Goal: Transaction & Acquisition: Purchase product/service

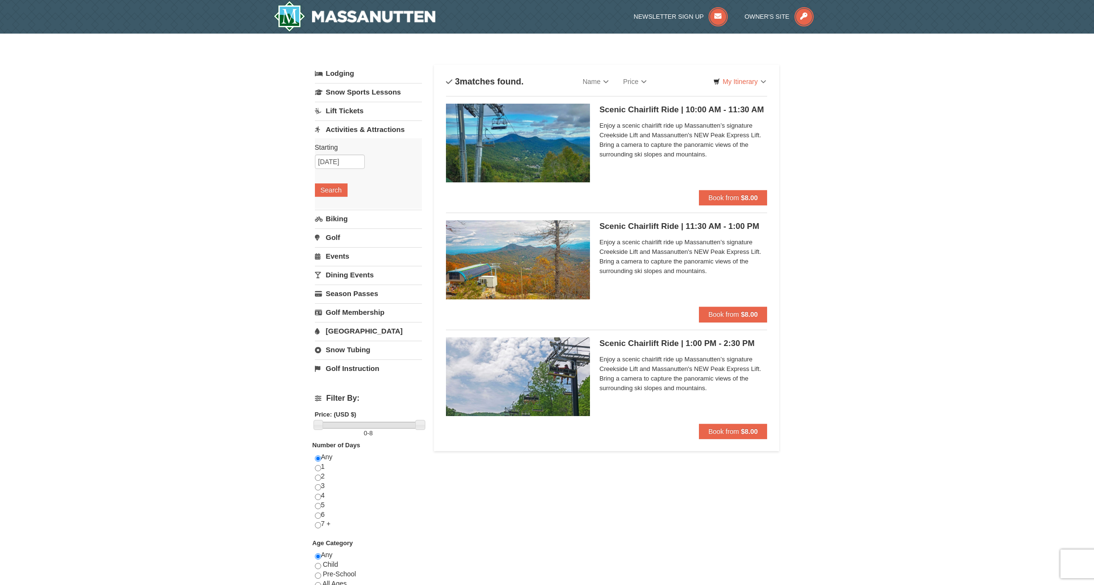
click at [886, 407] on div "× Categories List Filter My Itinerary Questions? [PHONE_NUMBER] Lodging Arrival…" at bounding box center [547, 394] width 1094 height 720
click at [723, 428] on span "Book from" at bounding box center [723, 432] width 31 height 8
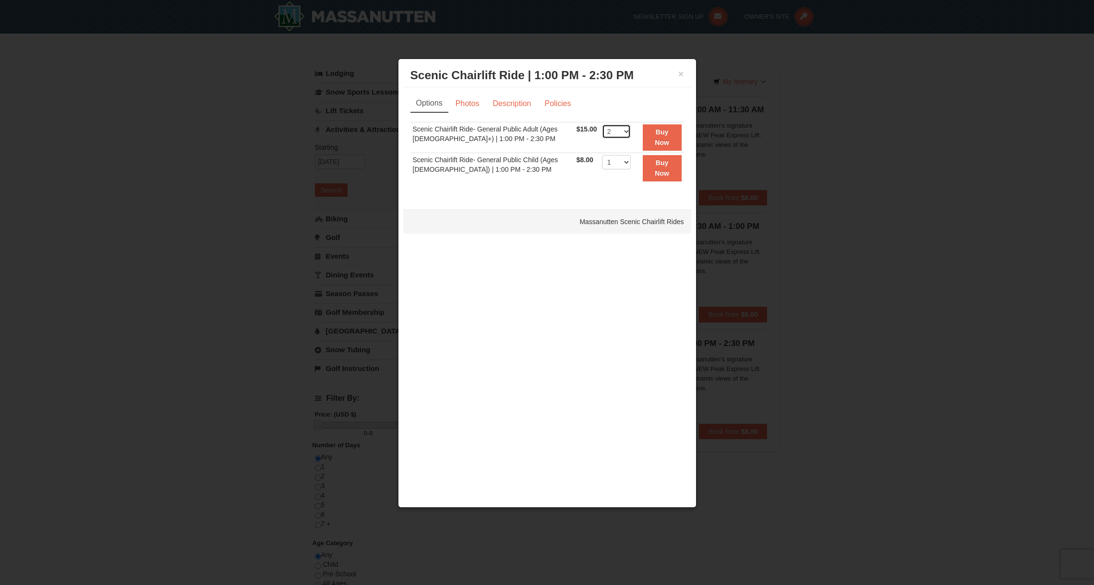
select select "4"
drag, startPoint x: 551, startPoint y: 146, endPoint x: 506, endPoint y: 142, distance: 45.8
click at [506, 142] on tr "Scenic Chairlift Ride- General Public Adult (Ages 13+) | 1:00 PM - 2:30 PM $15.…" at bounding box center [547, 137] width 274 height 31
click at [462, 103] on link "Photos" at bounding box center [467, 104] width 36 height 18
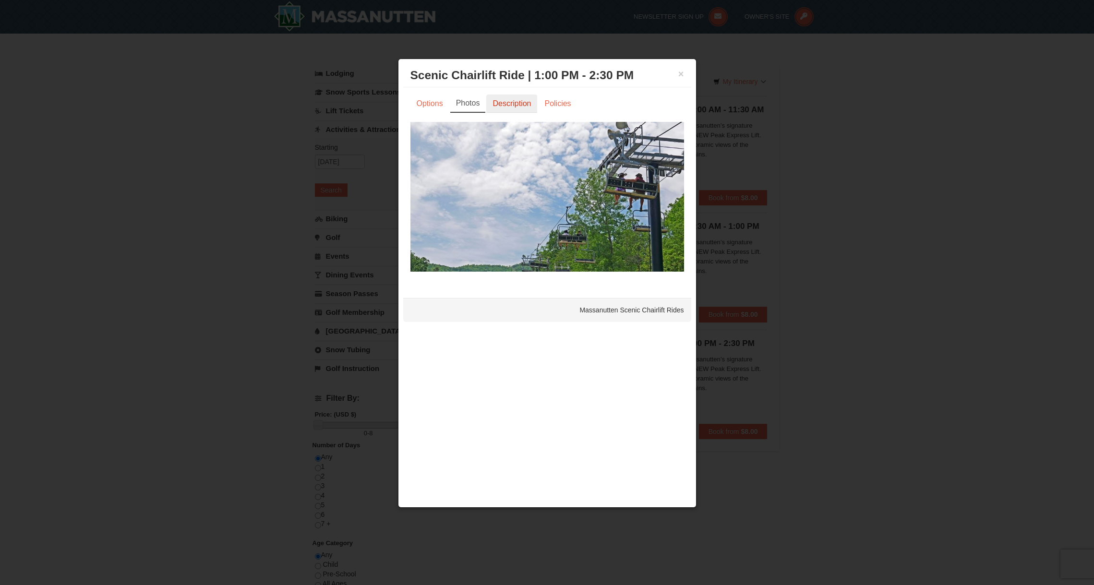
click at [494, 103] on link "Description" at bounding box center [511, 104] width 51 height 18
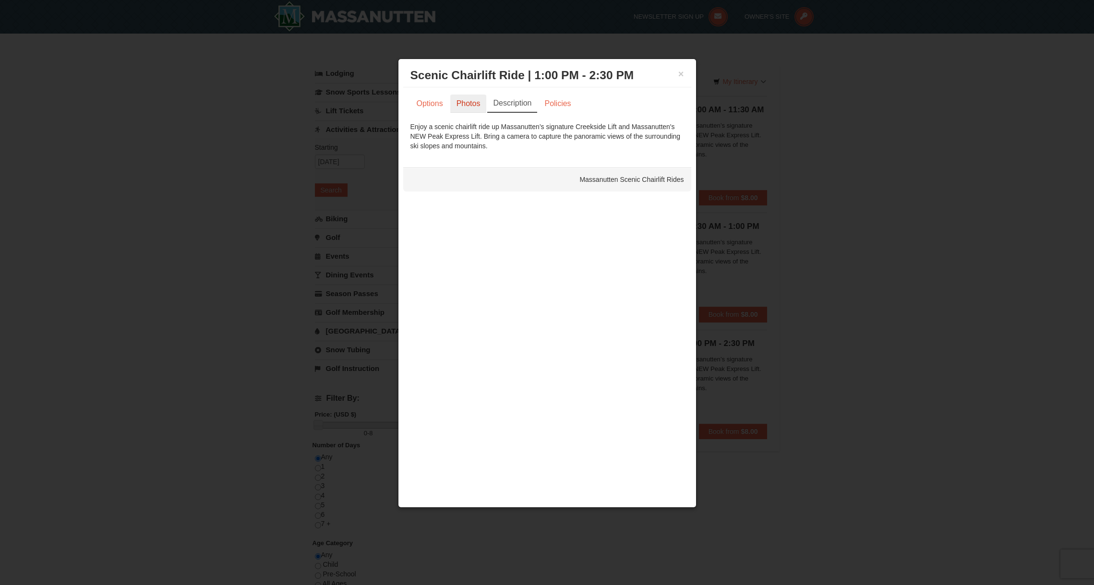
click at [465, 103] on link "Photos" at bounding box center [468, 104] width 36 height 18
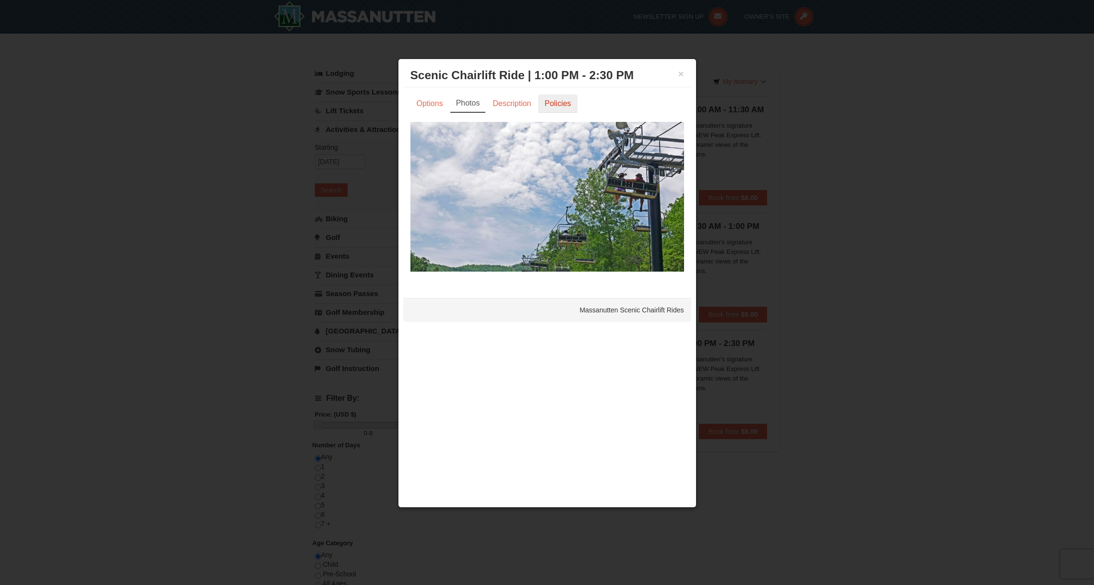
click at [540, 100] on link "Policies" at bounding box center [557, 104] width 39 height 18
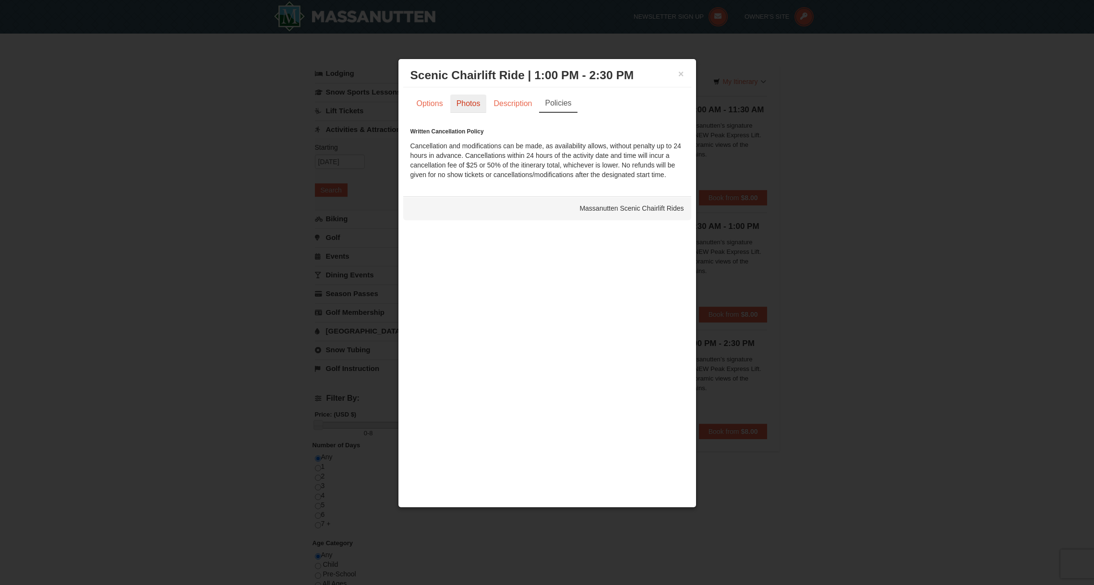
drag, startPoint x: 464, startPoint y: 104, endPoint x: 462, endPoint y: 109, distance: 5.8
click at [464, 104] on link "Photos" at bounding box center [468, 104] width 36 height 18
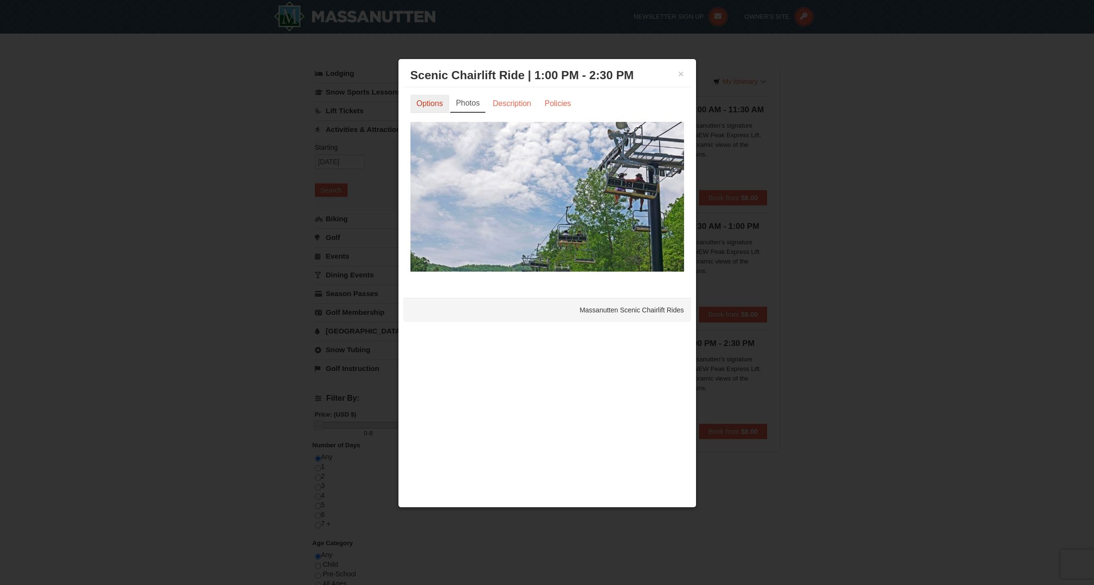
click at [445, 109] on link "Options" at bounding box center [429, 104] width 39 height 18
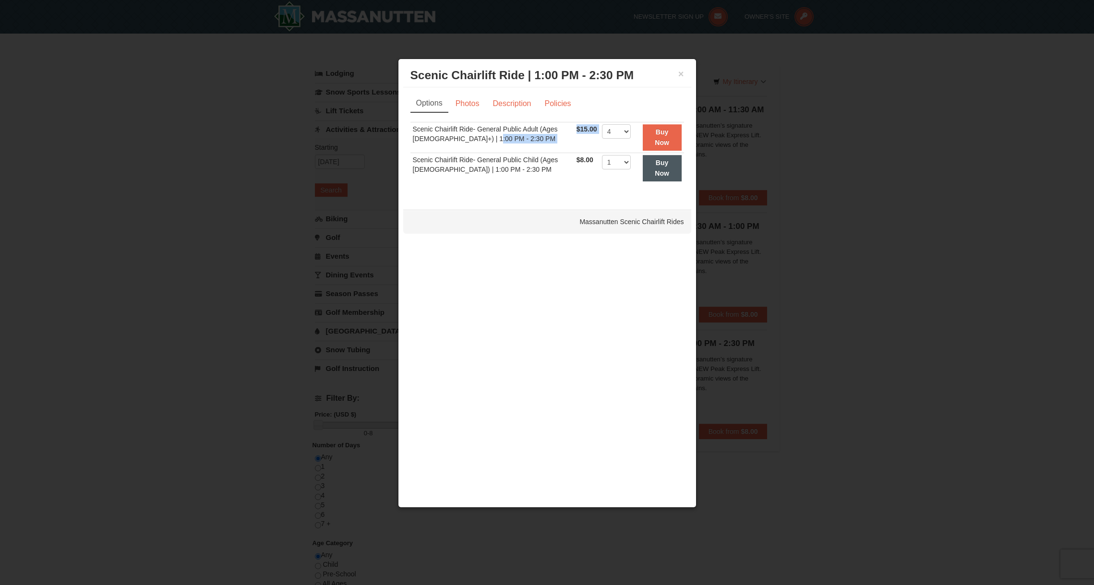
click at [657, 166] on button "Buy Now" at bounding box center [662, 168] width 39 height 26
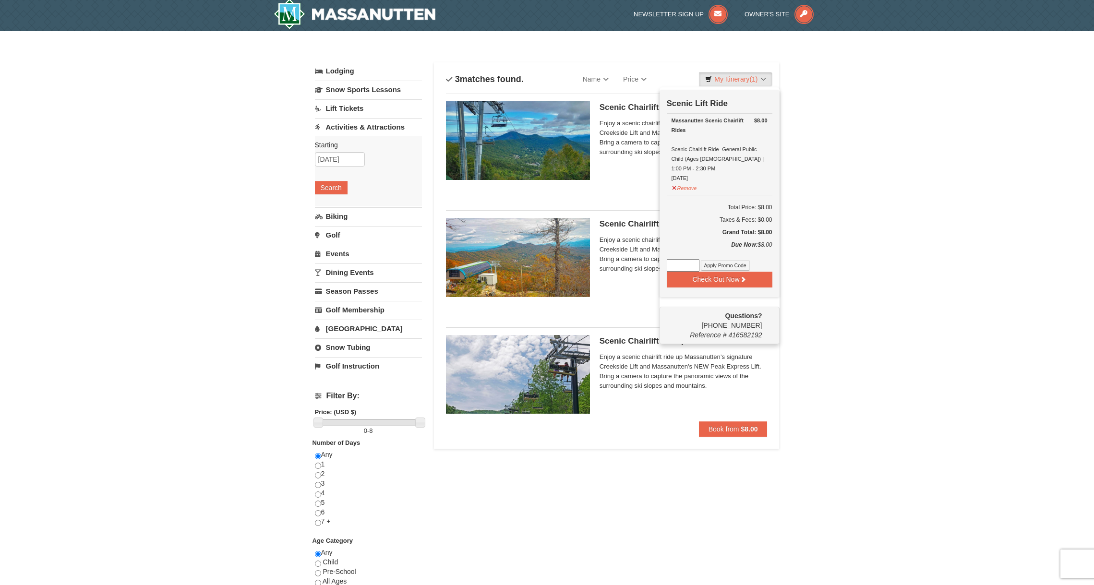
scroll to position [3, 0]
click at [841, 152] on div "× Categories List Filter My Itinerary (1) Check Out Now Scenic Lift Ride $8.00 …" at bounding box center [547, 391] width 1094 height 720
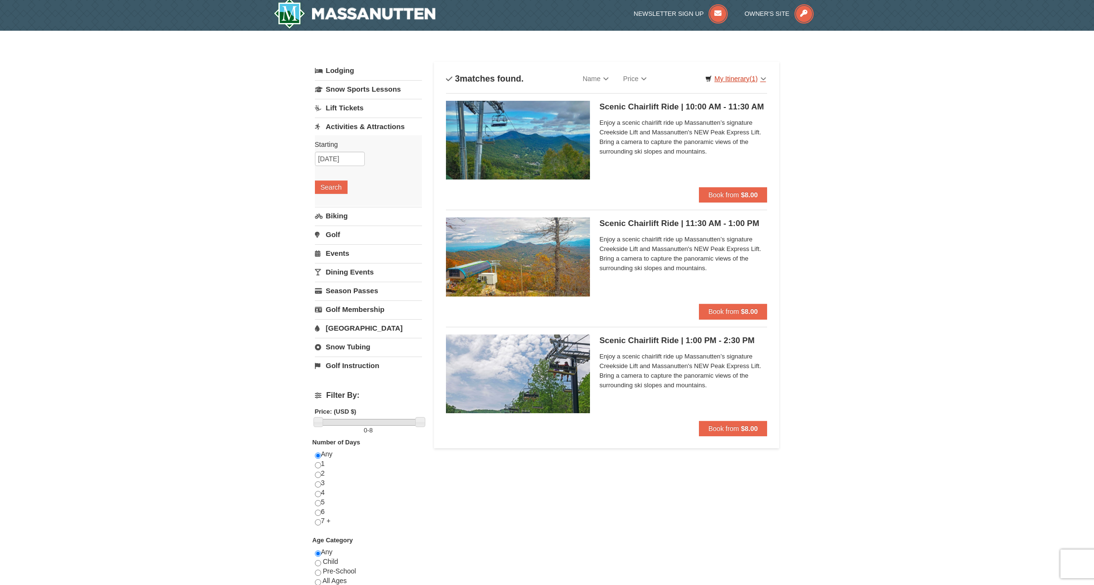
click at [747, 77] on link "My Itinerary (1)" at bounding box center [735, 79] width 73 height 14
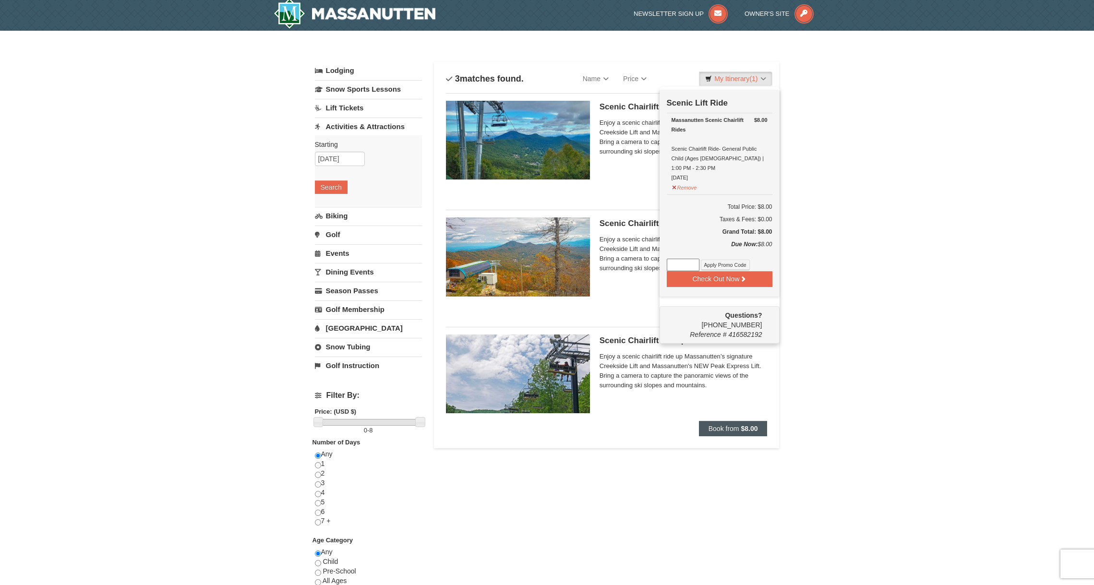
click at [728, 430] on span "Book from" at bounding box center [723, 429] width 31 height 8
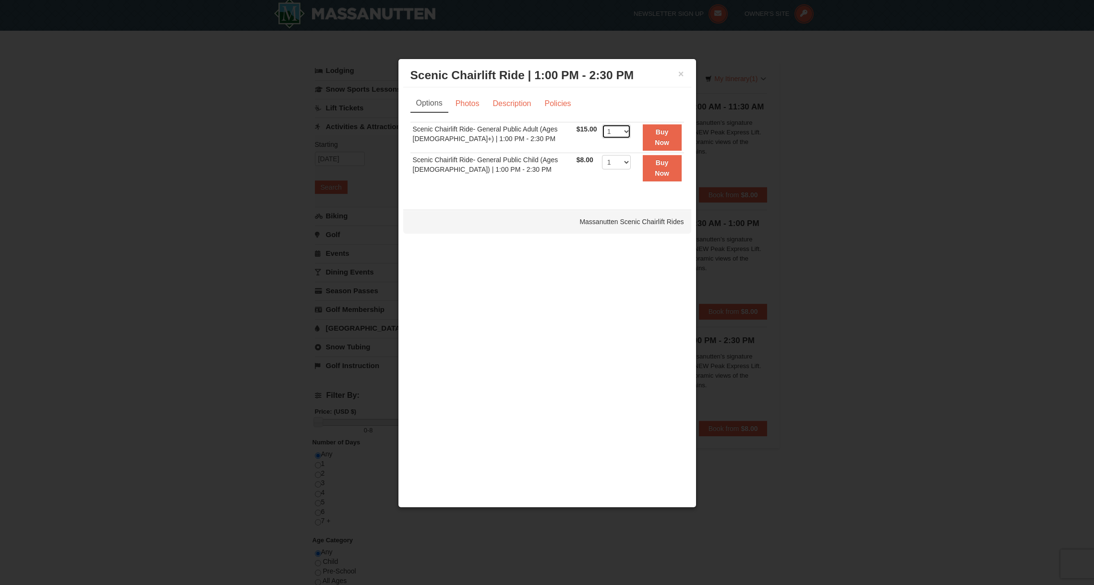
select select "4"
click at [658, 139] on strong "Buy Now" at bounding box center [662, 137] width 14 height 18
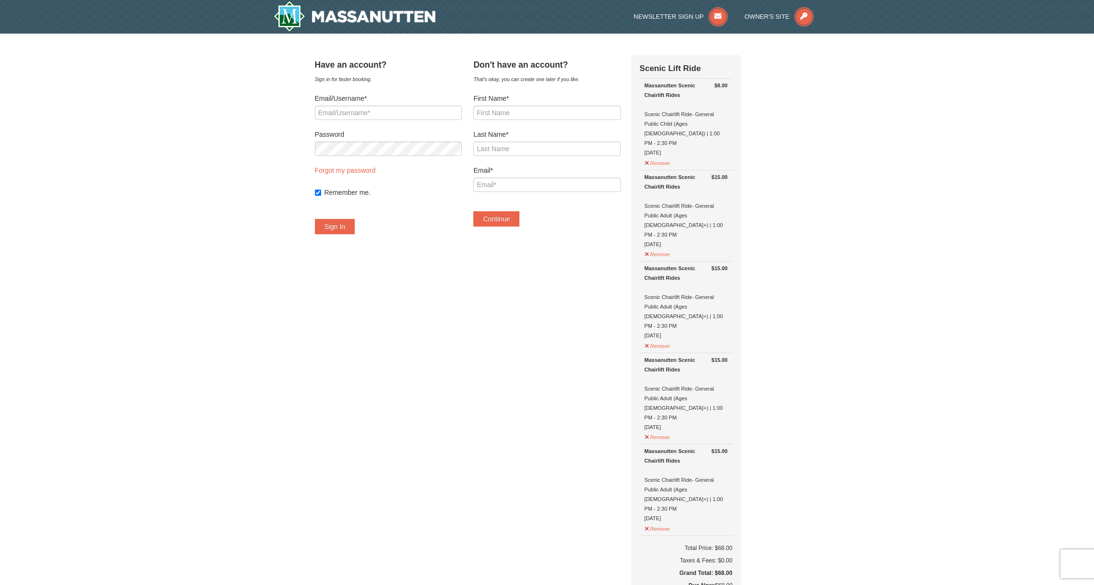
click at [382, 28] on img at bounding box center [355, 16] width 162 height 31
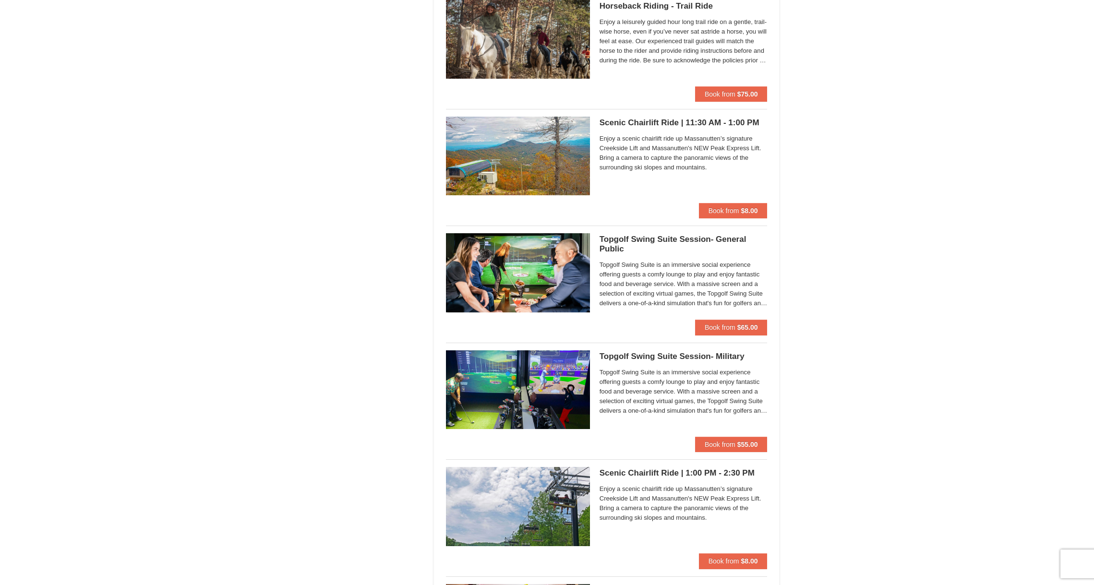
scroll to position [1266, 0]
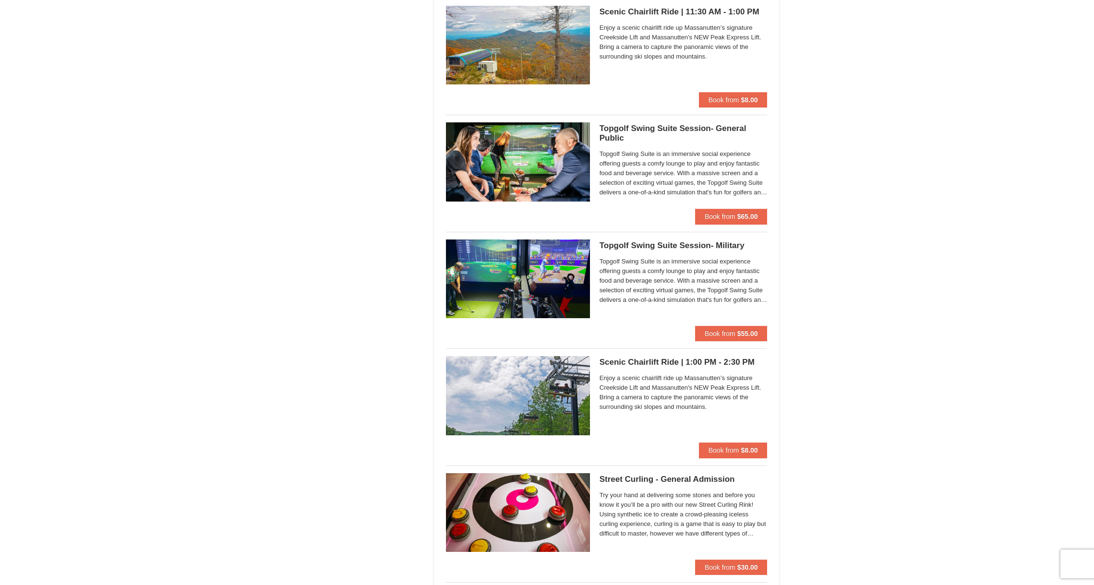
click at [683, 380] on span "Enjoy a scenic chairlift ride up Massanutten’s signature Creekside Lift and Mas…" at bounding box center [683, 392] width 168 height 38
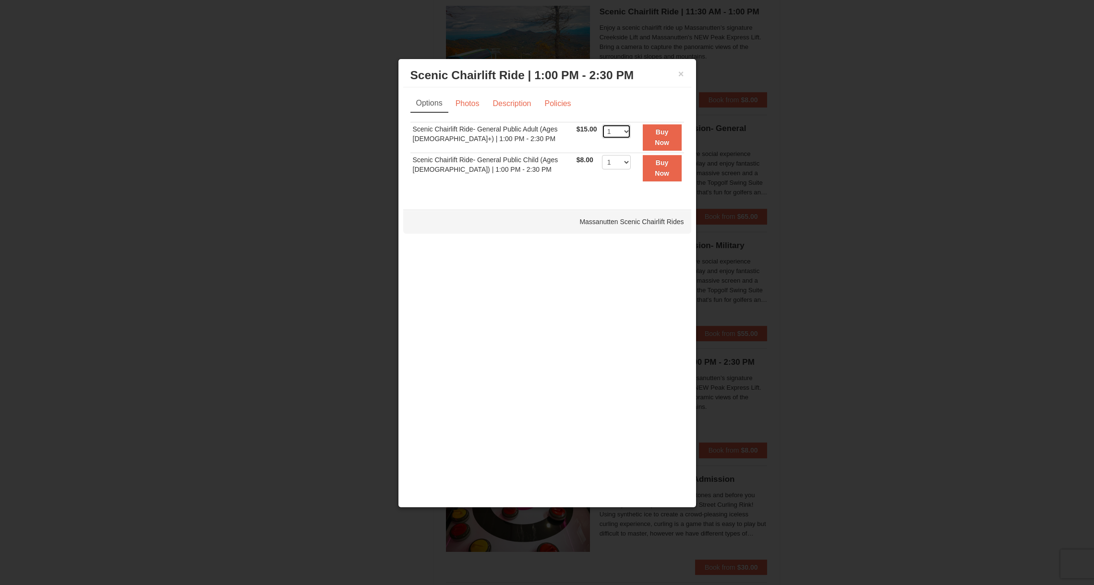
select select "4"
click at [660, 136] on button "Buy Now" at bounding box center [662, 137] width 39 height 26
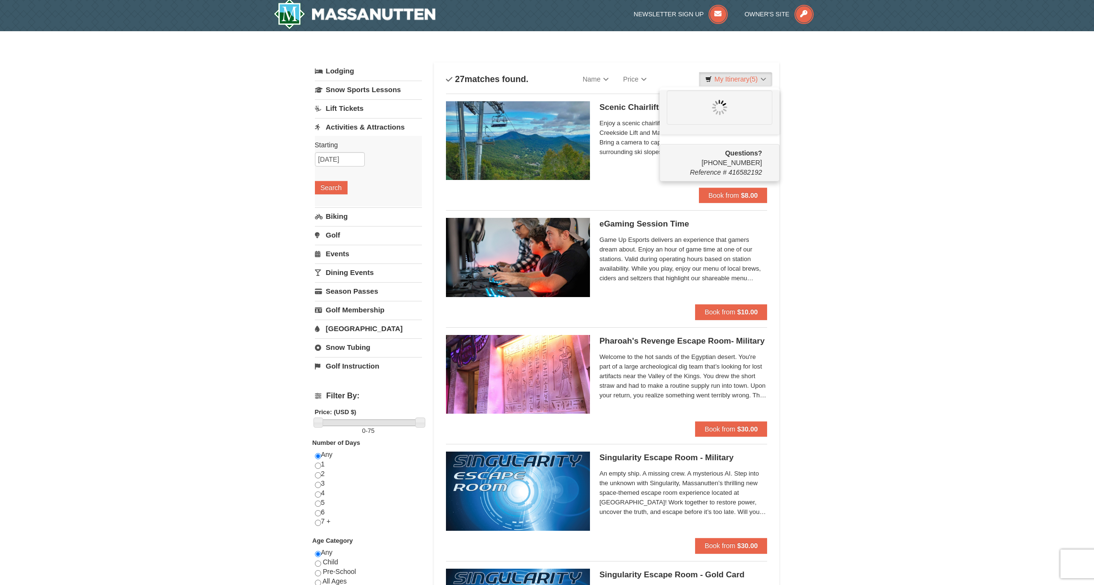
scroll to position [3, 0]
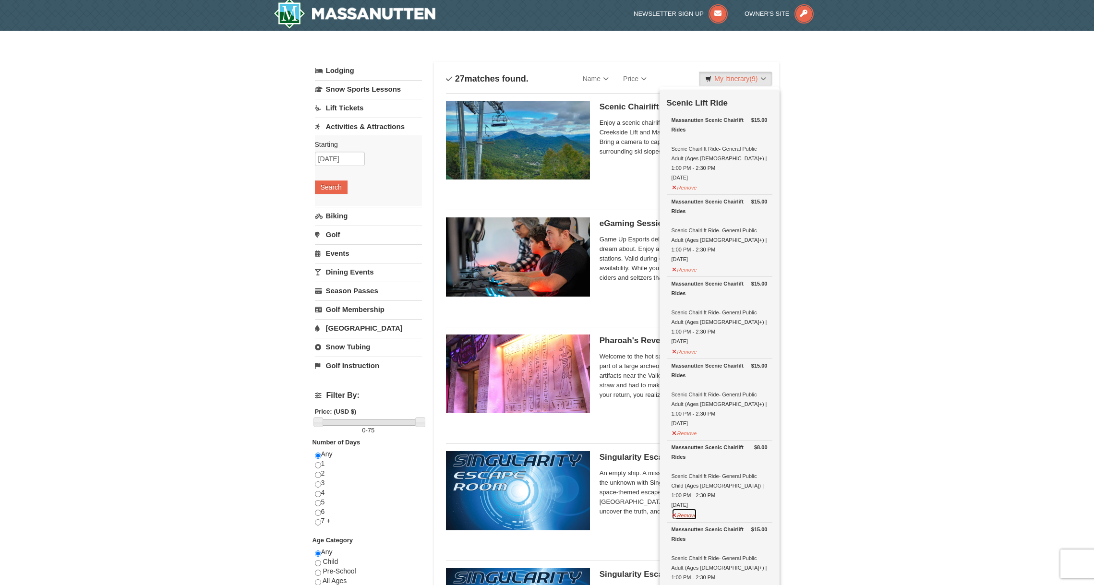
click at [676, 508] on button "Remove" at bounding box center [684, 514] width 26 height 12
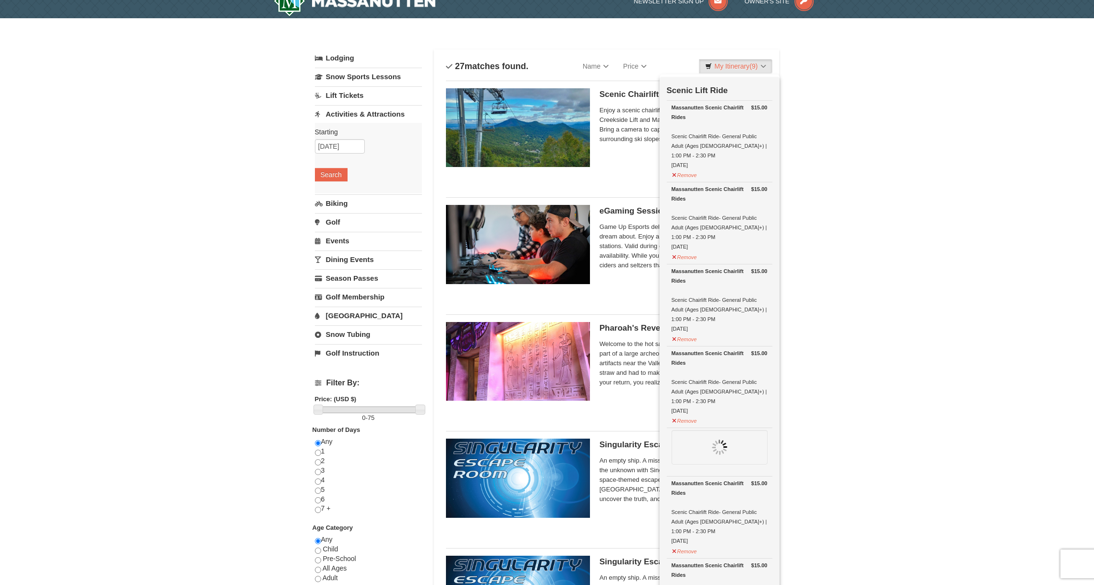
scroll to position [24, 0]
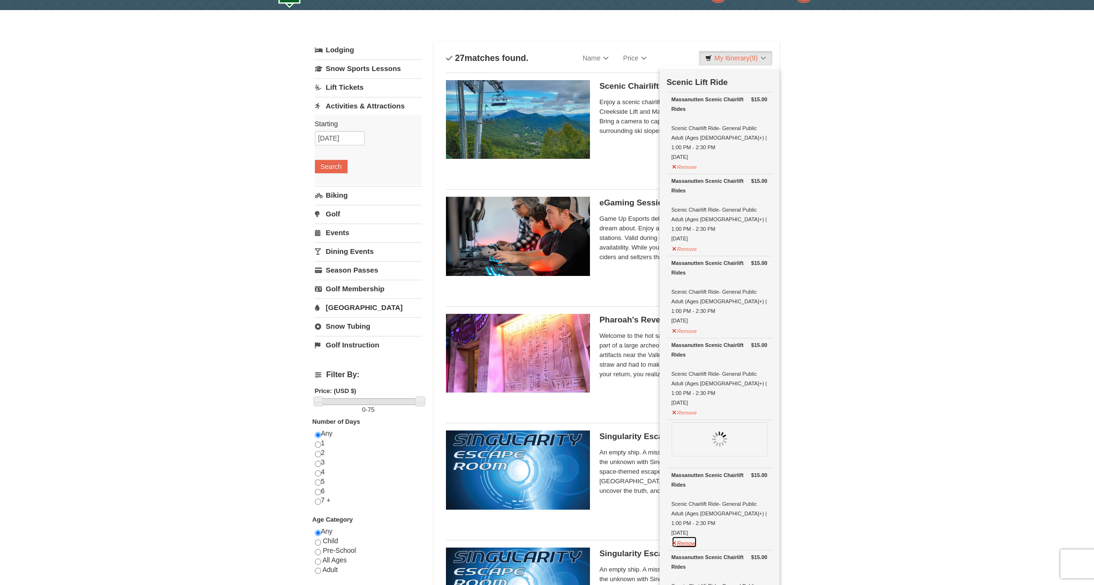
click at [680, 536] on button "Remove" at bounding box center [684, 542] width 26 height 12
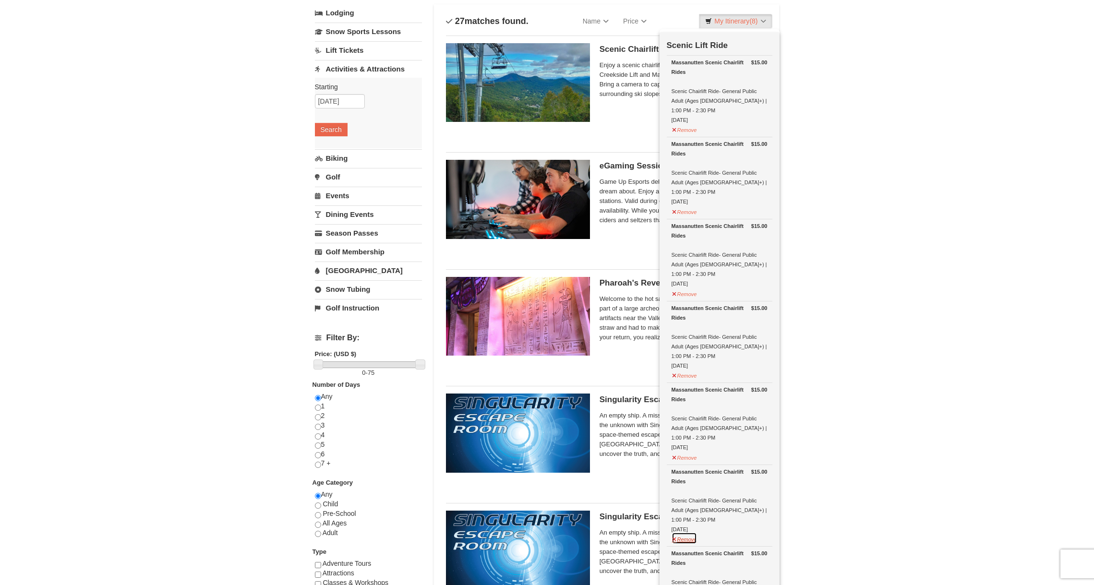
click at [688, 532] on button "Remove" at bounding box center [684, 538] width 26 height 12
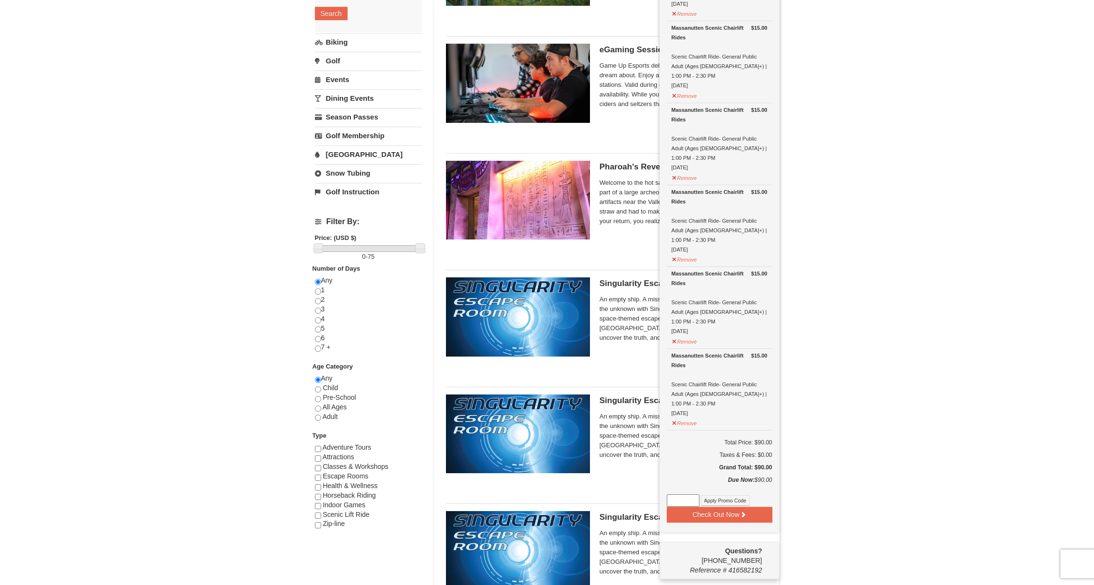
click at [686, 542] on div "Questions? 1-540-289-9441 Reference # 416582192" at bounding box center [719, 560] width 120 height 37
click at [684, 371] on td "$15.00 Massanutten Scenic Chairlift Rides Scenic Chairlift Ride- General Public…" at bounding box center [720, 389] width 106 height 82
click at [691, 334] on button "Remove" at bounding box center [684, 340] width 26 height 12
click at [690, 334] on button "Remove" at bounding box center [684, 340] width 26 height 12
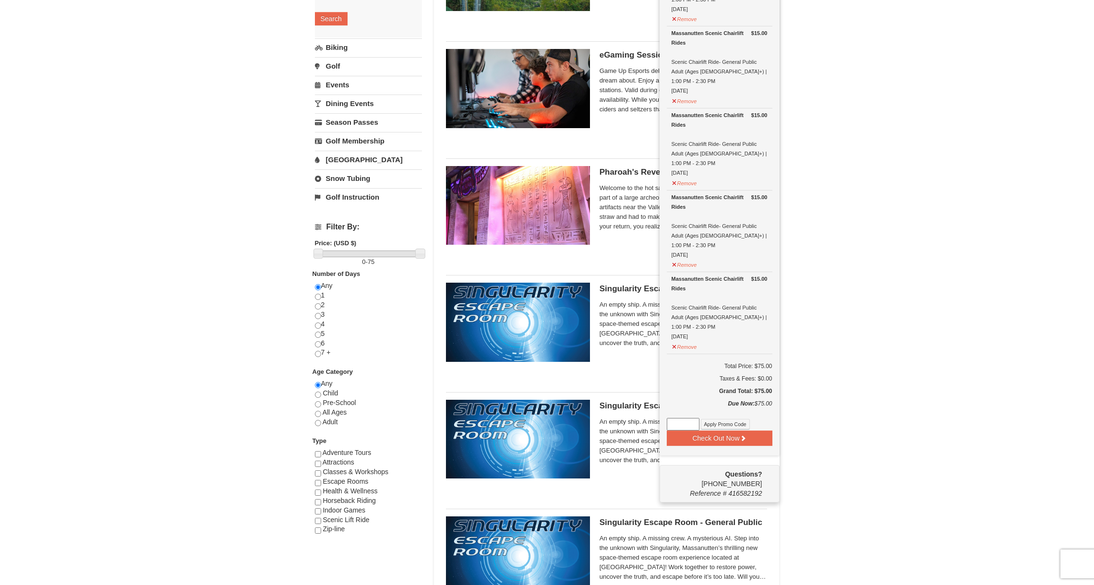
scroll to position [0, 0]
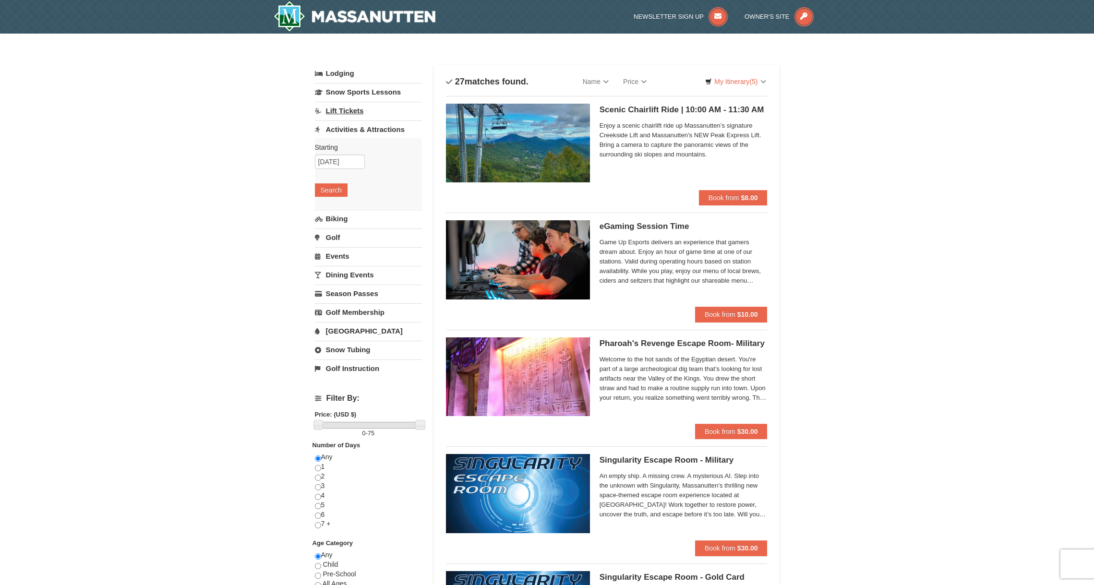
click at [342, 110] on link "Lift Tickets" at bounding box center [368, 111] width 107 height 18
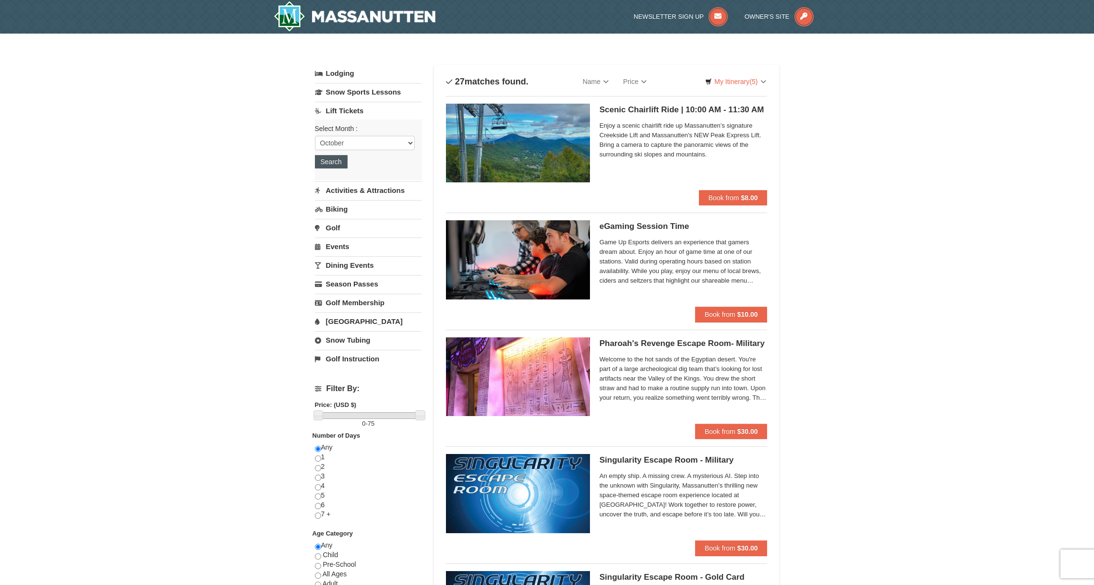
click at [329, 161] on button "Search" at bounding box center [331, 161] width 33 height 13
click at [374, 20] on img at bounding box center [355, 16] width 162 height 31
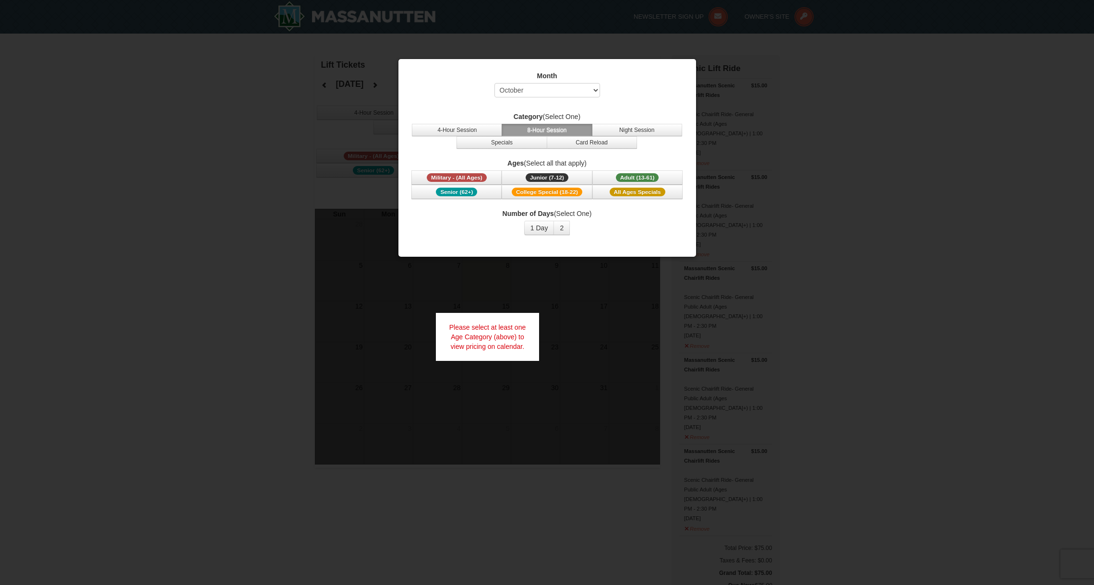
select select "10"
drag, startPoint x: 631, startPoint y: 185, endPoint x: 642, endPoint y: 187, distance: 11.3
click at [634, 179] on span "Military - (All Ages) Junior (7-12) (7 - 12) Adult (13-61) (13 - 61) Senior (62…" at bounding box center [547, 184] width 274 height 29
click at [631, 175] on span "Adult (13-61)" at bounding box center [637, 177] width 43 height 9
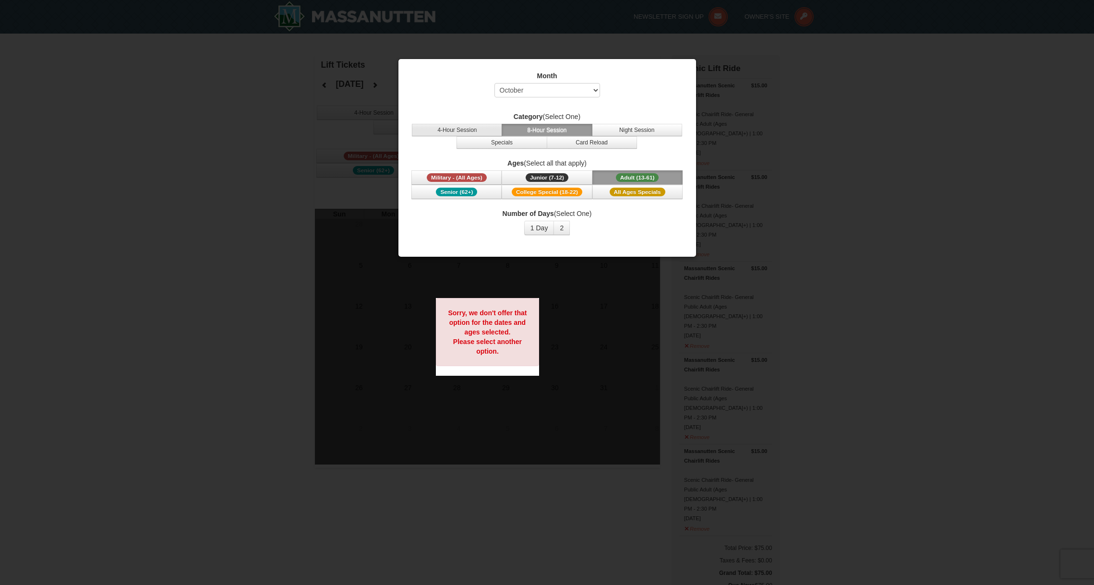
click at [466, 132] on button "4-Hour Session" at bounding box center [457, 130] width 90 height 12
click at [631, 130] on button "Night Session" at bounding box center [637, 130] width 90 height 12
click at [492, 130] on button "4-Hour Session" at bounding box center [457, 130] width 90 height 12
click at [329, 296] on div at bounding box center [547, 292] width 1094 height 585
click at [452, 69] on div "Month Select October November December January February March April May June Ju…" at bounding box center [547, 153] width 288 height 179
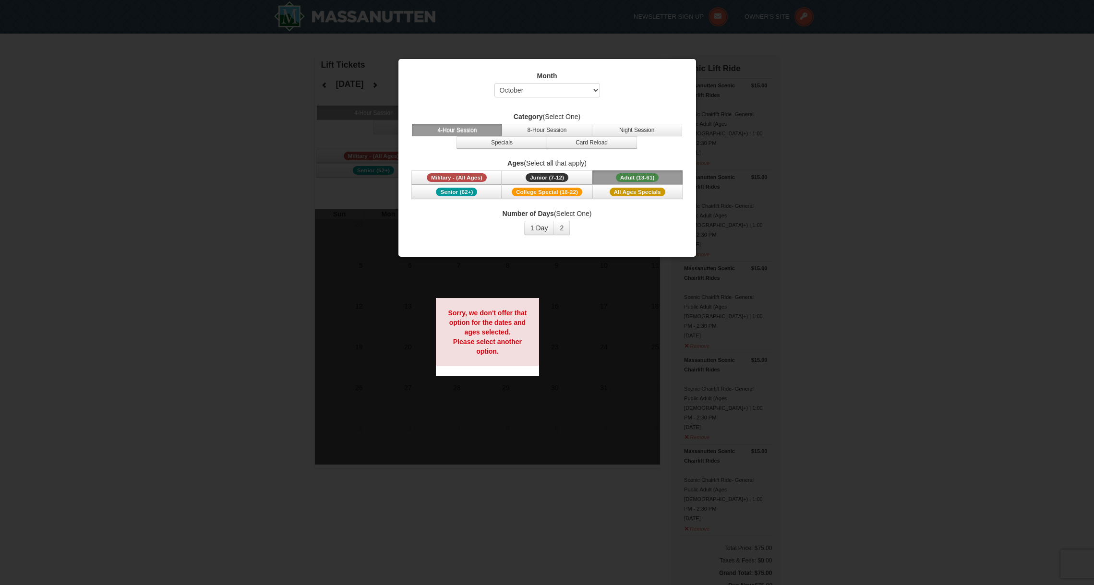
click at [642, 49] on div at bounding box center [547, 292] width 1094 height 585
click at [337, 127] on div at bounding box center [547, 292] width 1094 height 585
